Goal: Task Accomplishment & Management: Use online tool/utility

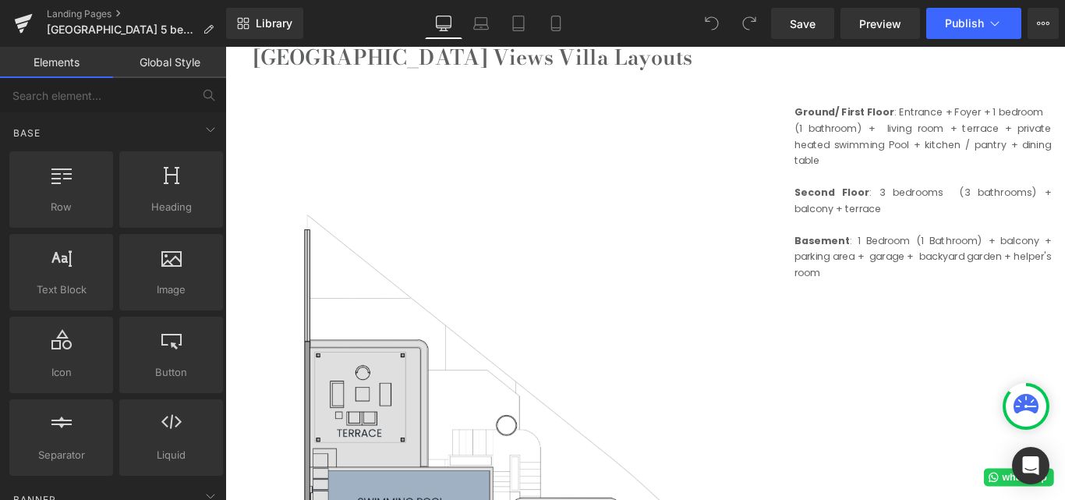
scroll to position [2261, 0]
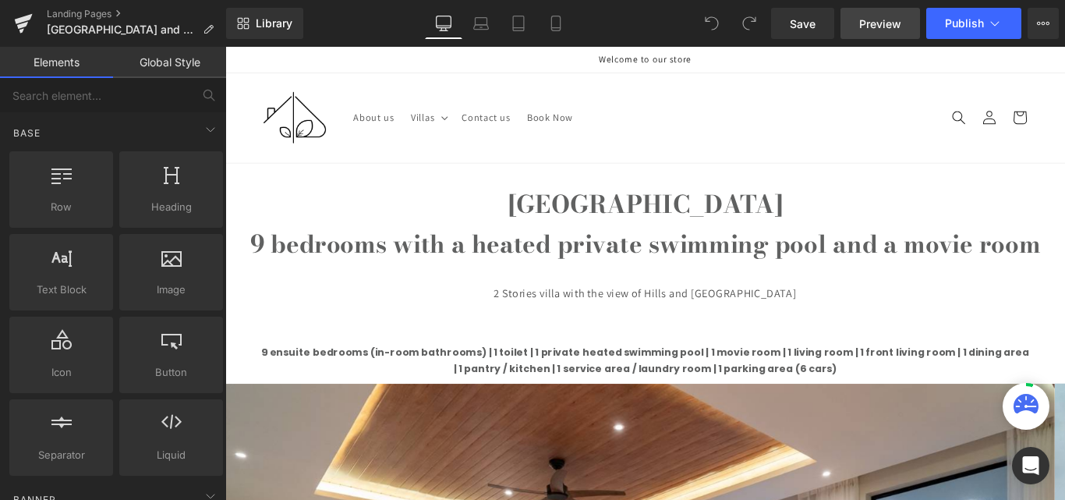
click at [894, 25] on span "Preview" at bounding box center [880, 24] width 42 height 16
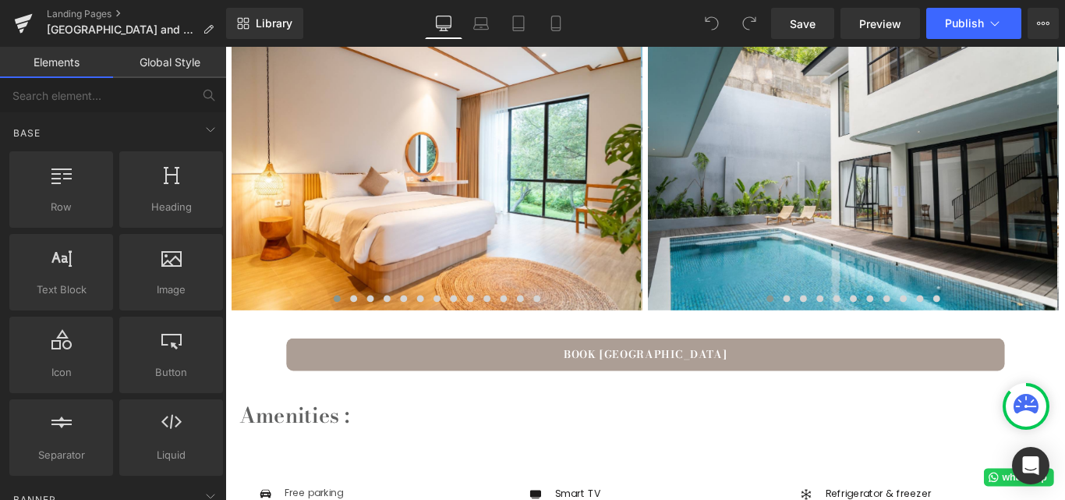
scroll to position [1247, 0]
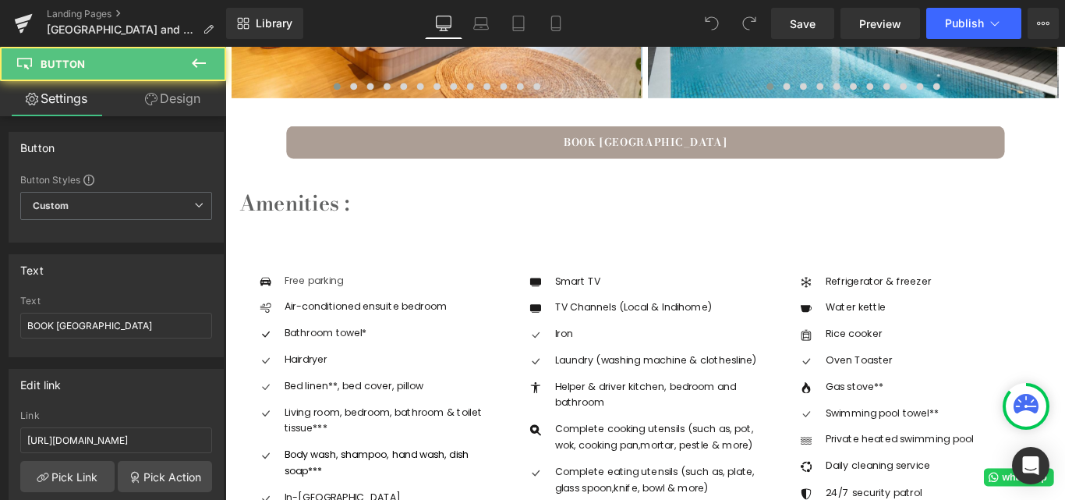
click at [600, 144] on link "BOOK [GEOGRAPHIC_DATA]" at bounding box center [697, 154] width 807 height 37
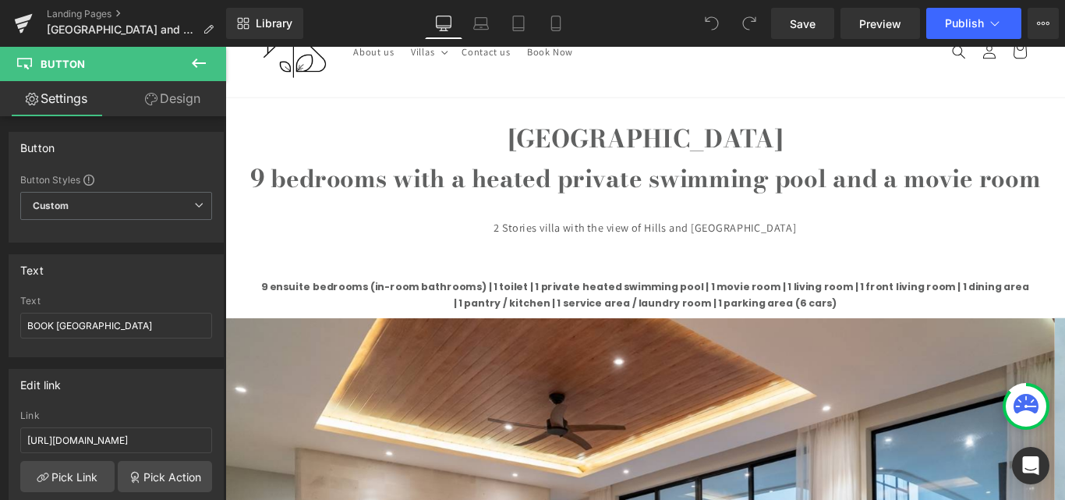
scroll to position [0, 0]
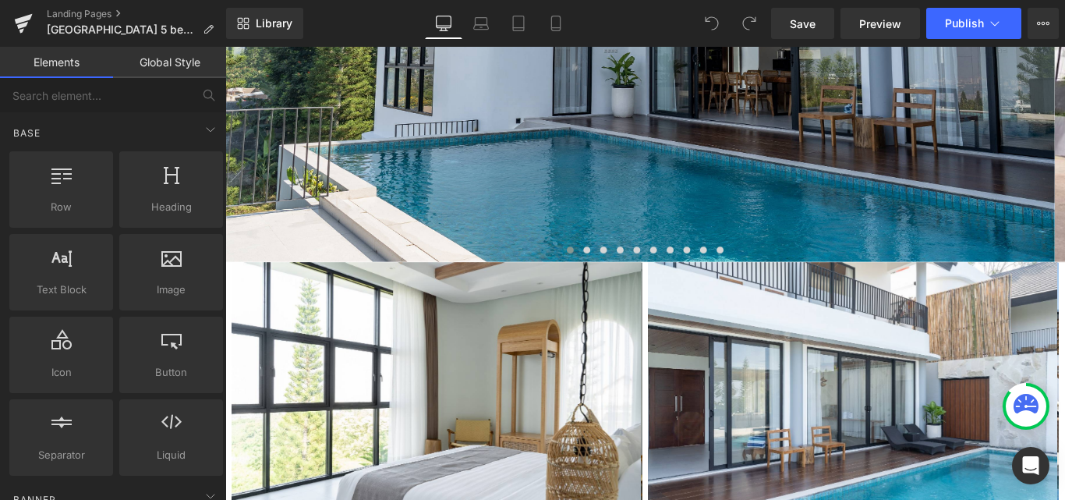
scroll to position [780, 0]
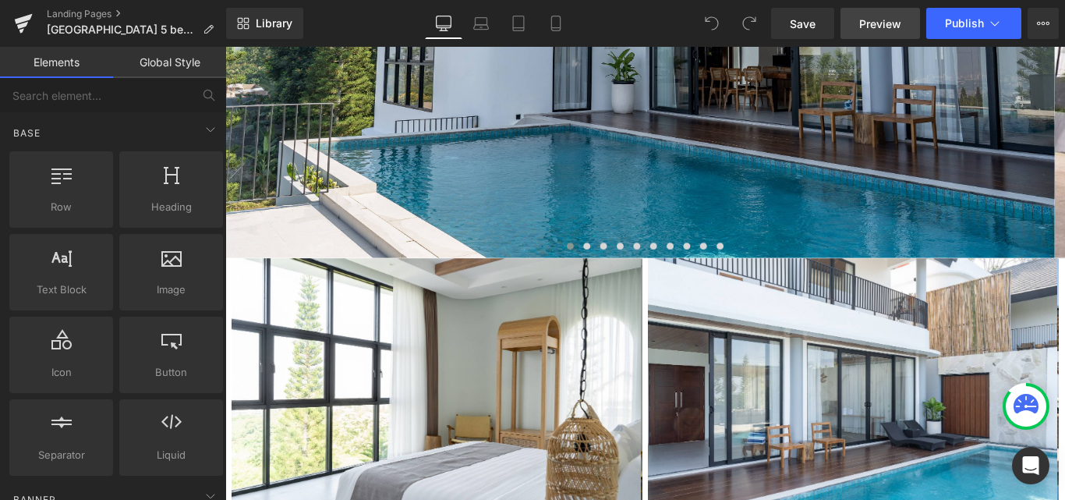
click at [906, 15] on link "Preview" at bounding box center [880, 23] width 80 height 31
